Goal: Task Accomplishment & Management: Complete application form

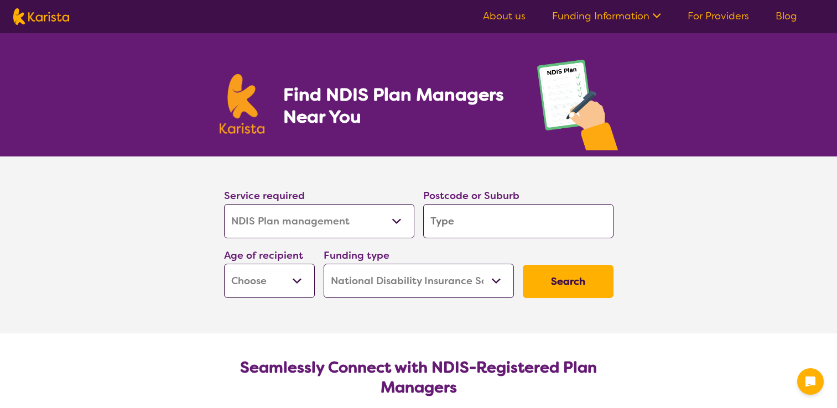
select select "NDIS Plan management"
select select "NDIS"
select select "NDIS Plan management"
select select "NDIS"
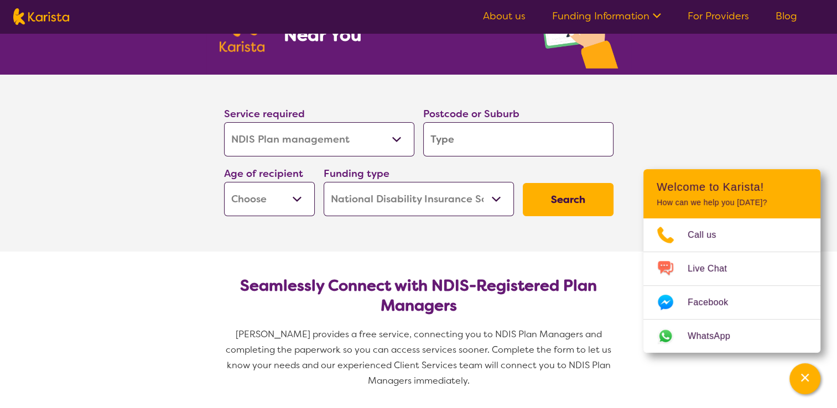
scroll to position [82, 0]
click at [394, 138] on select "Allied Health Assistant Assessment ([MEDICAL_DATA] or [MEDICAL_DATA]) Behaviour…" at bounding box center [319, 139] width 190 height 34
click at [478, 134] on input "search" at bounding box center [518, 139] width 190 height 34
type input "4"
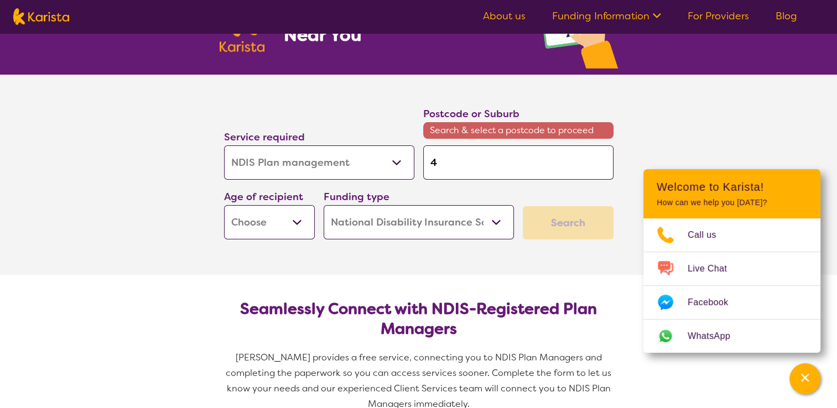
type input "42"
type input "420"
type input "4209"
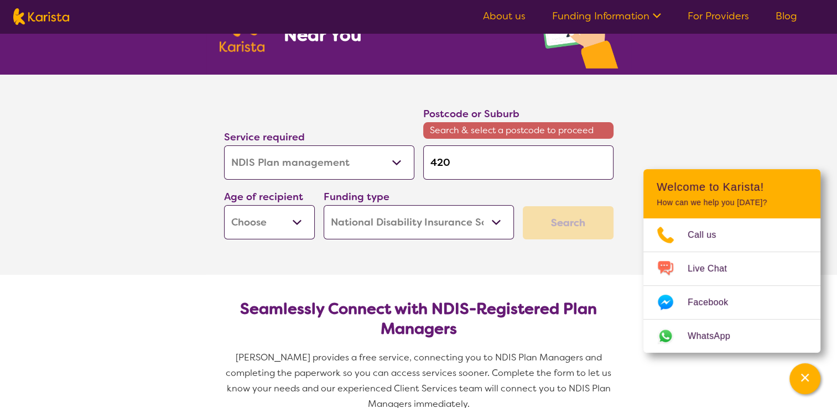
type input "4209"
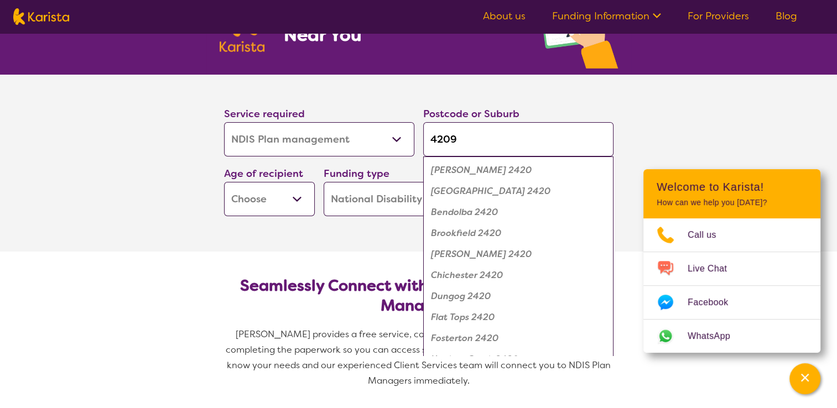
type input "420"
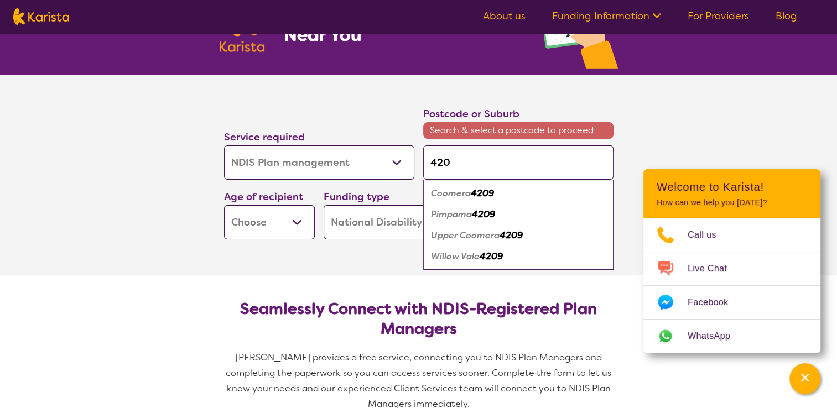
type input "42"
type input "4"
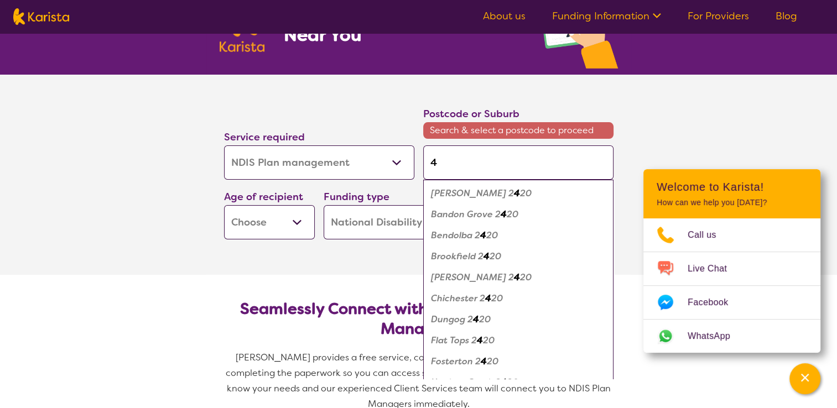
type input "41"
type input "410"
type input "4109"
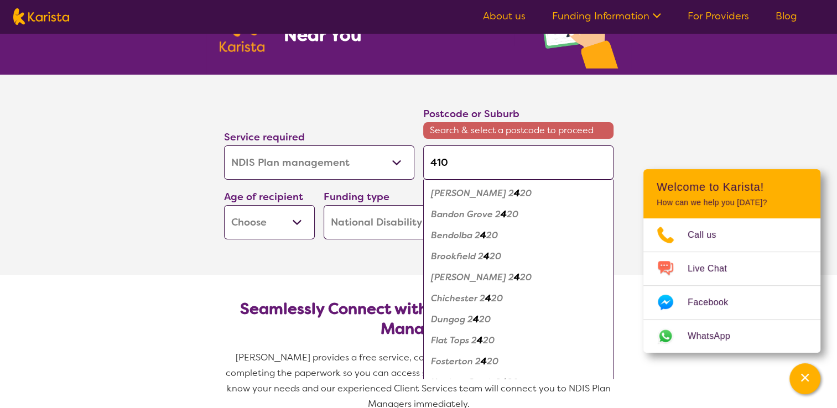
type input "4109"
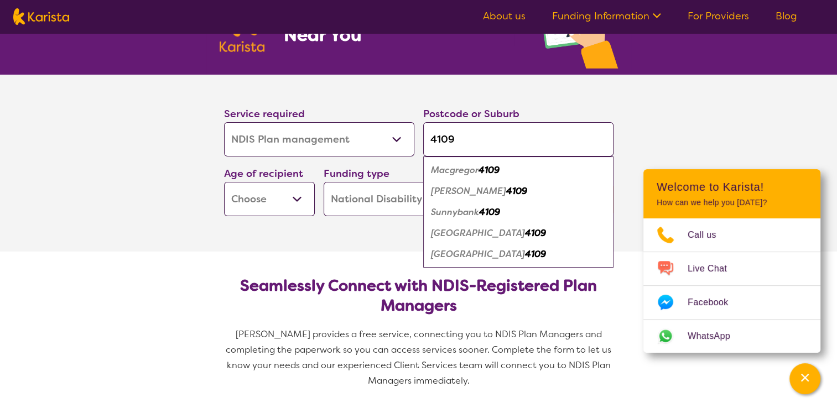
type input "4109"
drag, startPoint x: 516, startPoint y: 169, endPoint x: 465, endPoint y: 169, distance: 51.4
click at [465, 169] on em "Macgregor" at bounding box center [455, 170] width 48 height 12
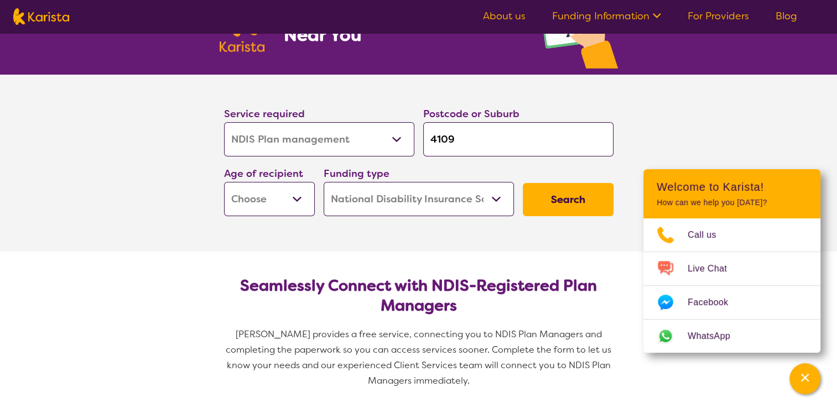
click at [274, 214] on select "Early Childhood - 0 to 9 Child - 10 to 11 Adolescent - 12 to 17 Adult - 18 to 6…" at bounding box center [269, 199] width 91 height 34
select select "EC"
click at [224, 182] on select "Early Childhood - 0 to 9 Child - 10 to 11 Adolescent - 12 to 17 Adult - 18 to 6…" at bounding box center [269, 199] width 91 height 34
select select "EC"
click at [582, 207] on button "Search" at bounding box center [568, 199] width 91 height 33
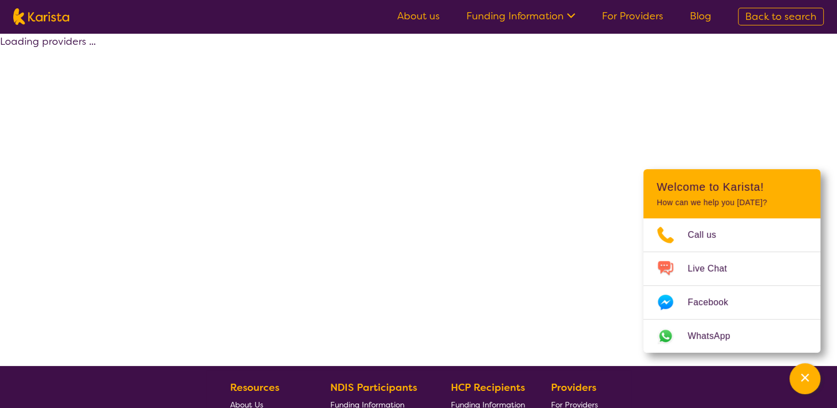
select select "by_score"
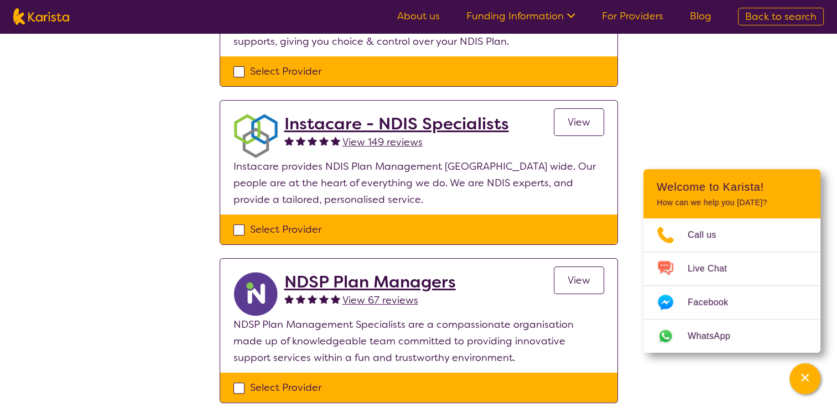
scroll to position [211, 0]
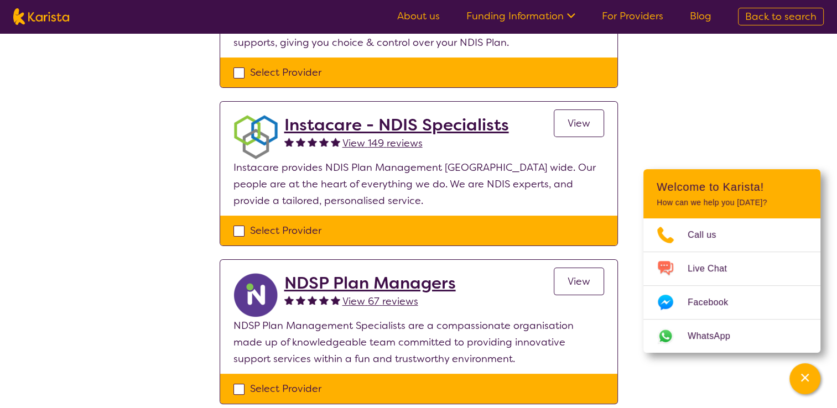
click at [439, 123] on h2 "Instacare - NDIS Specialists" at bounding box center [396, 125] width 225 height 20
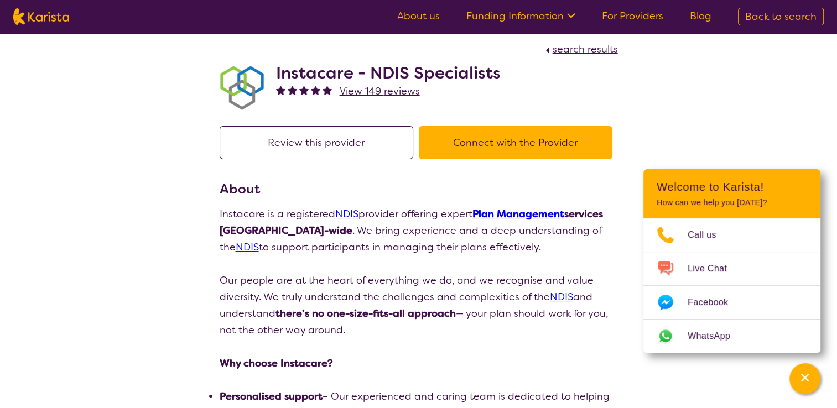
scroll to position [4, 0]
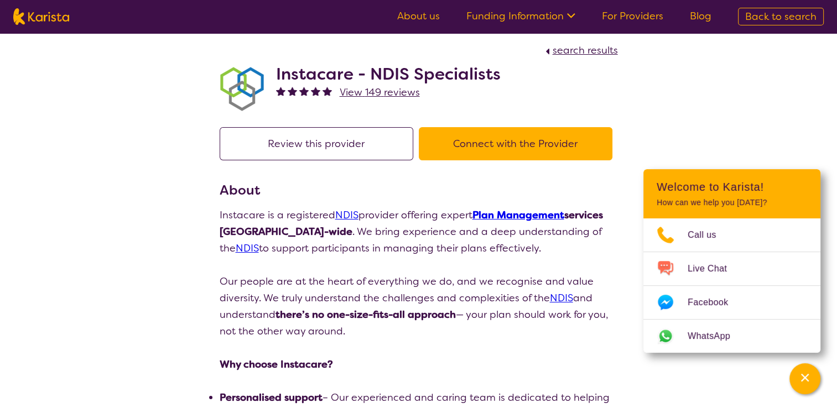
click at [449, 149] on button "Connect with the Provider" at bounding box center [516, 143] width 194 height 33
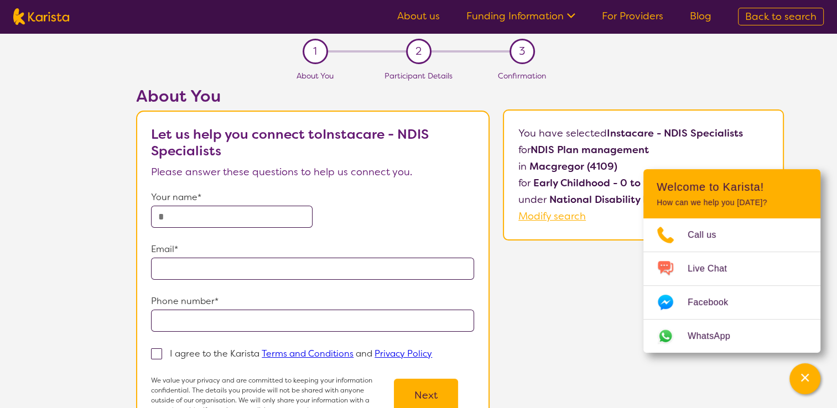
click at [221, 212] on input "text" at bounding box center [232, 217] width 162 height 22
type input "*********"
type input "**********"
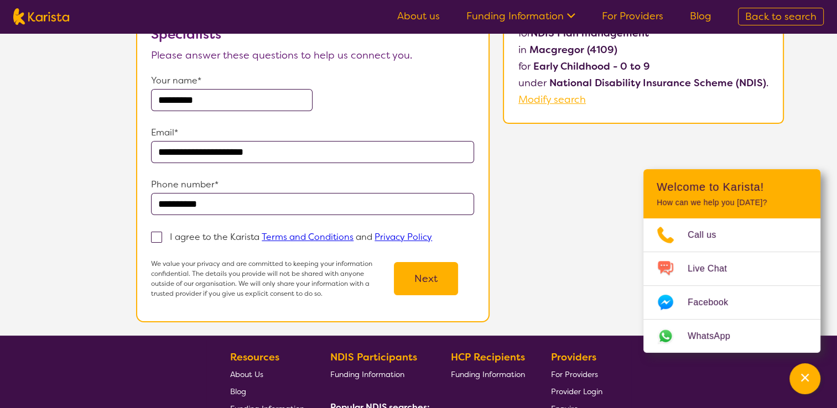
scroll to position [116, 0]
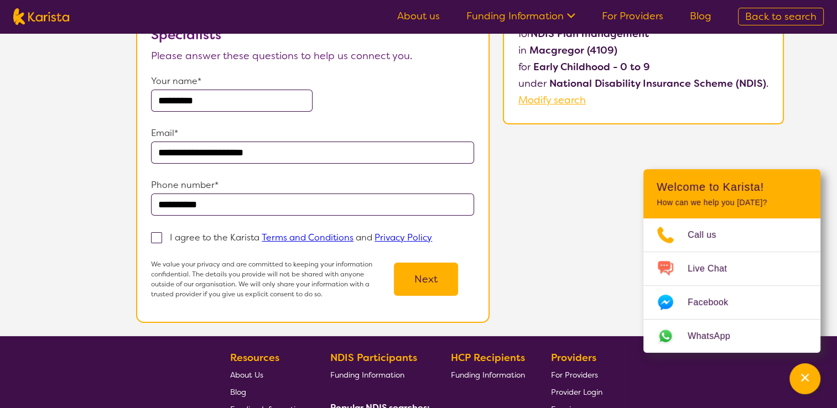
click at [158, 237] on span at bounding box center [156, 237] width 11 height 11
click at [432, 237] on input "I agree to the Karista Terms and Conditions and Privacy Policy" at bounding box center [435, 236] width 7 height 7
checkbox input "true"
click at [414, 278] on button "Next" at bounding box center [426, 279] width 64 height 33
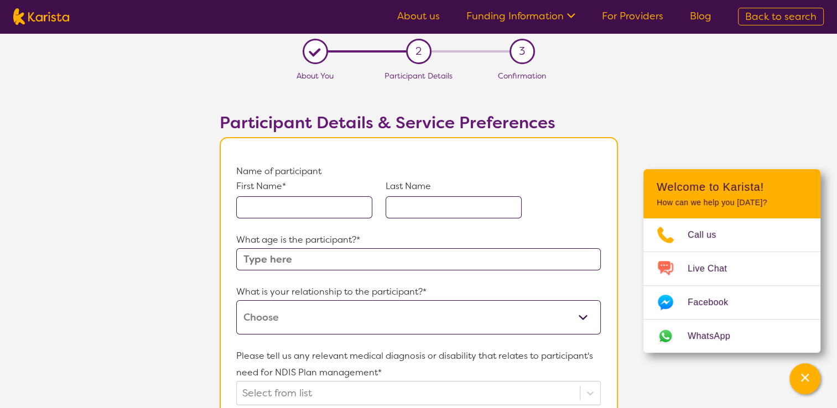
click at [335, 200] on input "text" at bounding box center [304, 207] width 136 height 22
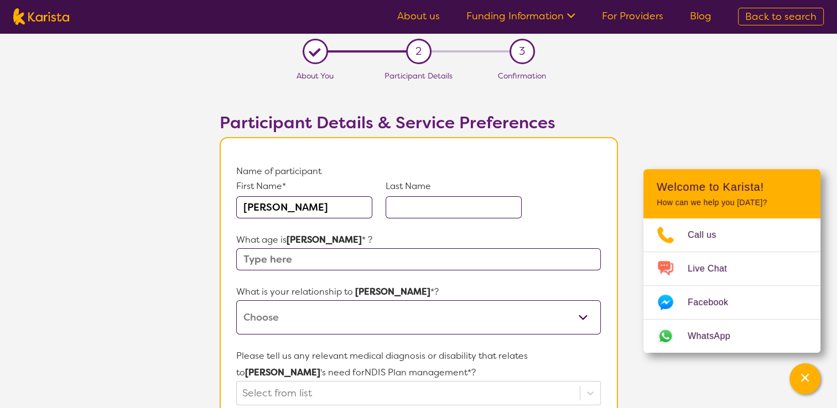
type input "[PERSON_NAME]"
click at [438, 204] on input "text" at bounding box center [454, 207] width 136 height 22
type input "HO"
click at [417, 264] on input "text" at bounding box center [418, 259] width 364 height 22
type input "2"
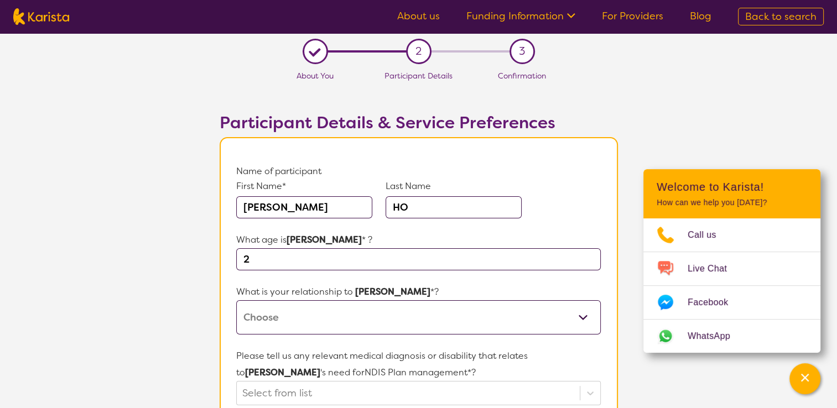
click at [405, 329] on select "This request is for myself I am their parent I am their child I am their spouse…" at bounding box center [418, 317] width 364 height 34
select select "I am their parent"
click at [236, 300] on select "This request is for myself I am their parent I am their child I am their spouse…" at bounding box center [418, 317] width 364 height 34
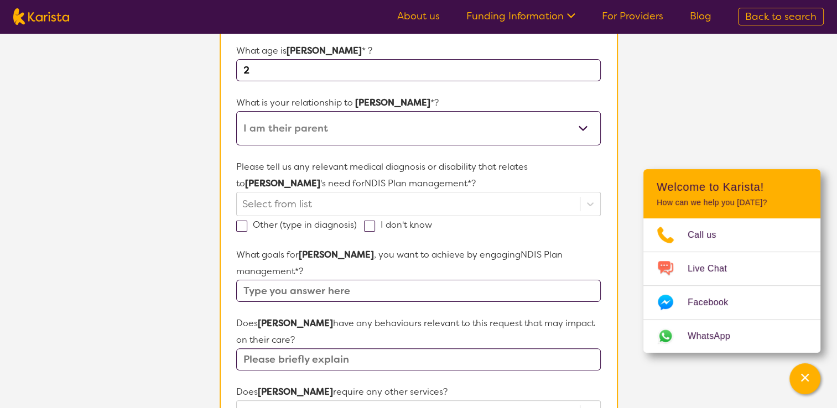
scroll to position [190, 0]
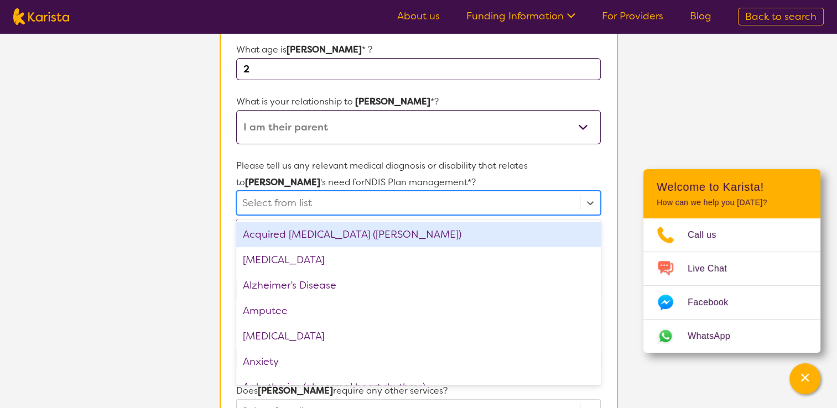
click at [395, 209] on div at bounding box center [407, 203] width 331 height 19
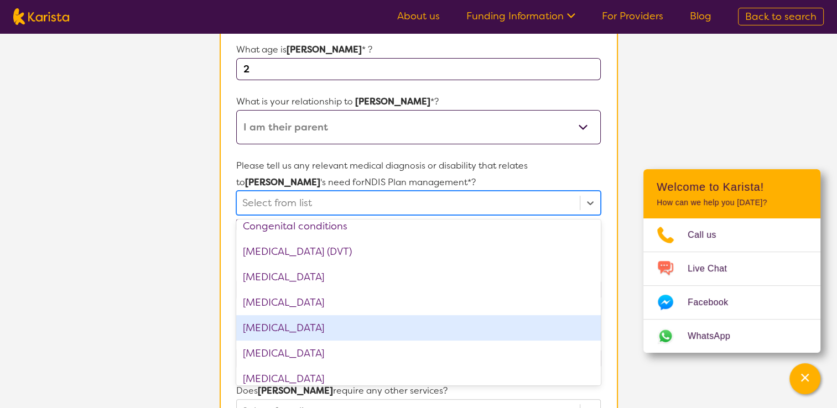
scroll to position [519, 0]
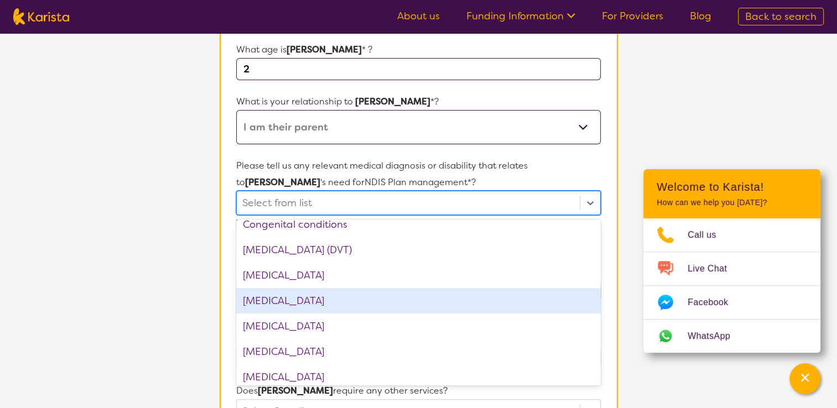
click at [378, 304] on div "[MEDICAL_DATA]" at bounding box center [418, 300] width 364 height 25
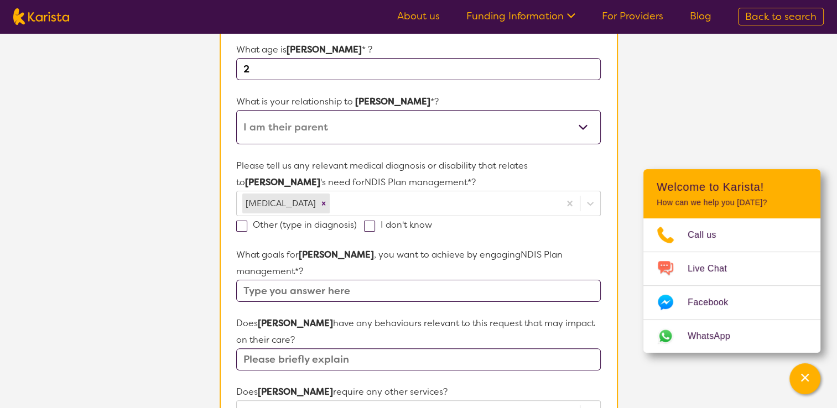
click at [166, 217] on section "L About You 2 Participant Details 3 Confirmation Participant Details & Service …" at bounding box center [418, 339] width 837 height 993
click at [341, 280] on input "text" at bounding box center [418, 291] width 364 height 22
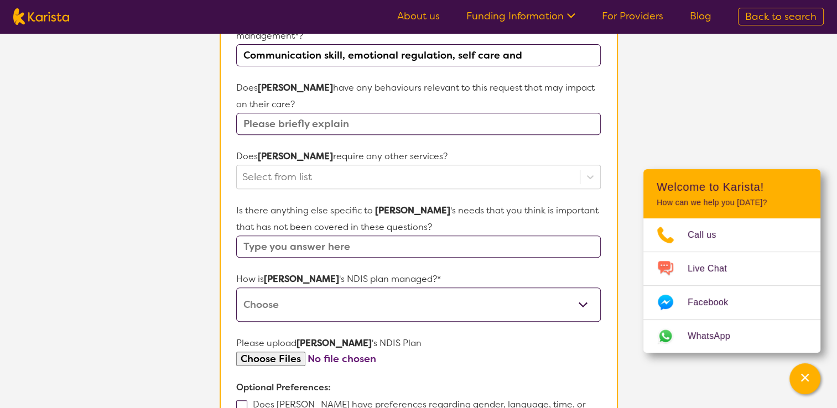
scroll to position [427, 0]
type input "Communication skill, emotional regulation, self care and"
click at [301, 166] on div at bounding box center [407, 175] width 331 height 19
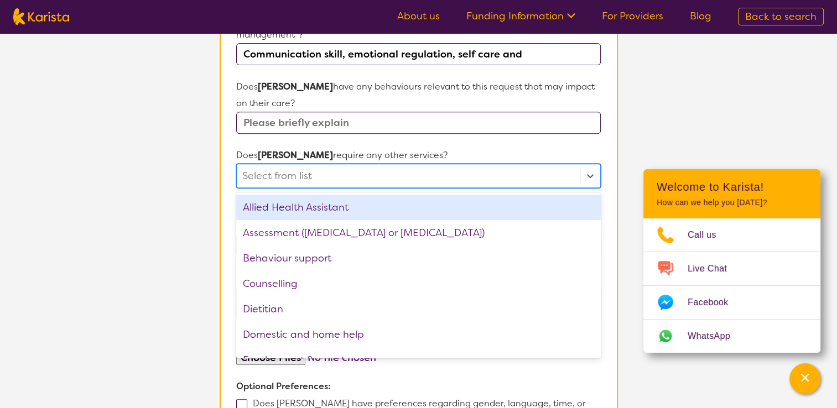
click at [301, 166] on div at bounding box center [407, 175] width 331 height 19
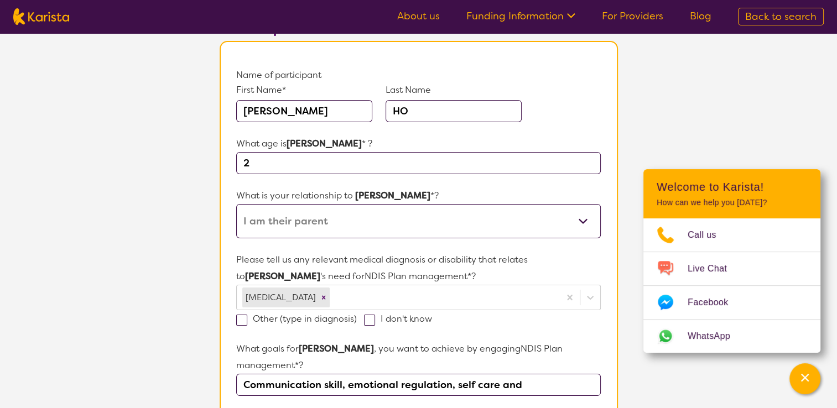
scroll to position [0, 0]
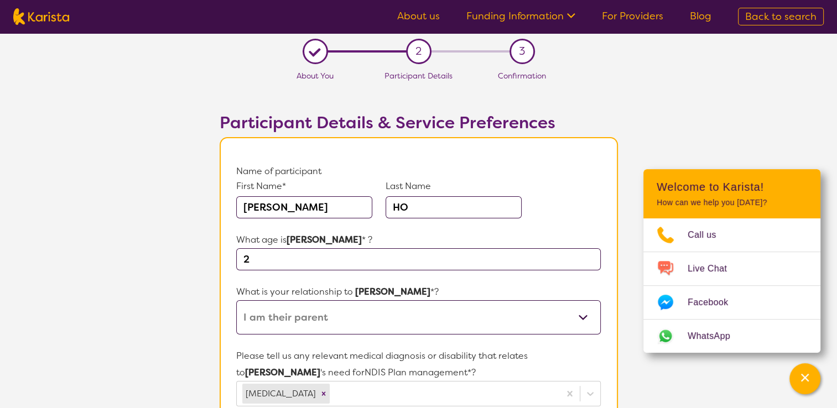
click at [316, 54] on div "L" at bounding box center [314, 51] width 17 height 17
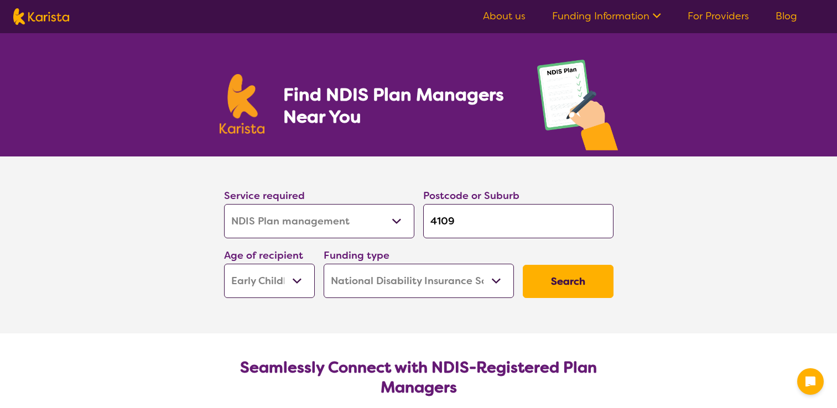
select select "NDIS Plan management"
select select "EC"
select select "NDIS"
select select "NDIS Plan management"
select select "EC"
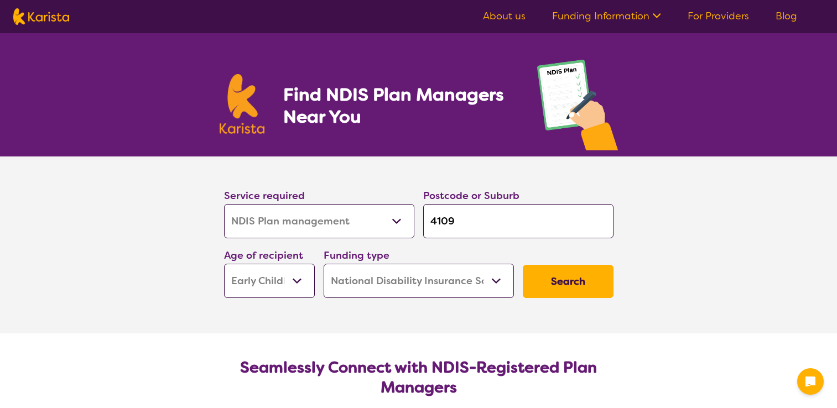
select select "NDIS"
click at [372, 218] on select "Allied Health Assistant Assessment ([MEDICAL_DATA] or [MEDICAL_DATA]) Behaviour…" at bounding box center [319, 221] width 190 height 34
click at [224, 204] on select "Allied Health Assistant Assessment ([MEDICAL_DATA] or [MEDICAL_DATA]) Behaviour…" at bounding box center [319, 221] width 190 height 34
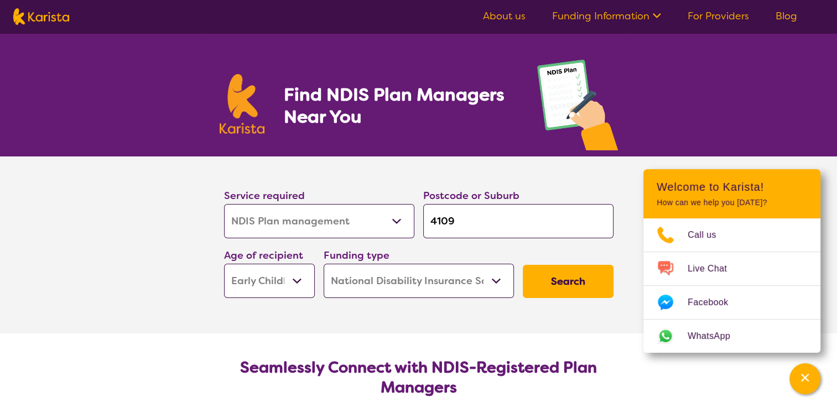
click at [257, 278] on select "Early Childhood - 0 to 9 Child - 10 to 11 Adolescent - 12 to 17 Adult - 18 to 6…" at bounding box center [269, 281] width 91 height 34
click at [224, 264] on select "Early Childhood - 0 to 9 Child - 10 to 11 Adolescent - 12 to 17 Adult - 18 to 6…" at bounding box center [269, 281] width 91 height 34
click at [551, 287] on button "Search" at bounding box center [568, 281] width 91 height 33
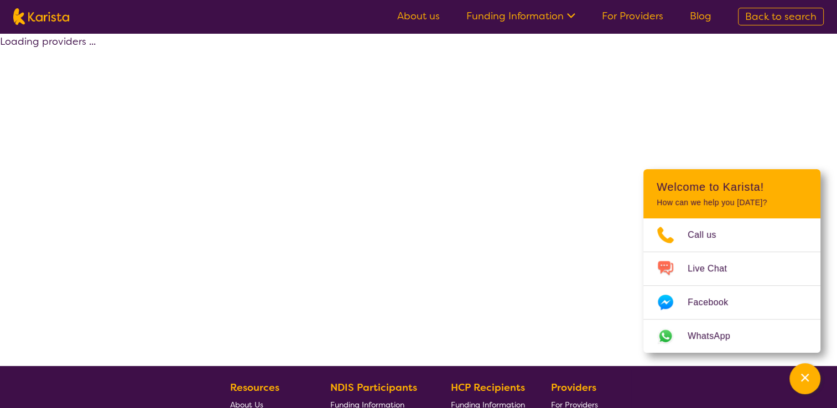
select select "by_score"
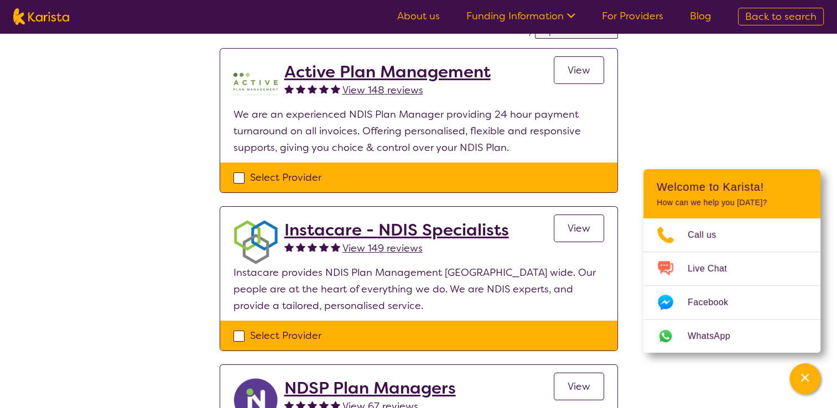
scroll to position [108, 0]
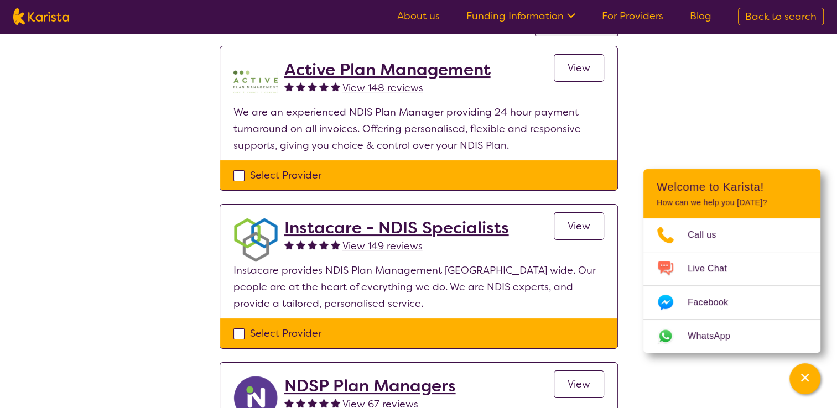
click at [475, 228] on h2 "Instacare - NDIS Specialists" at bounding box center [396, 228] width 225 height 20
